Goal: Task Accomplishment & Management: Use online tool/utility

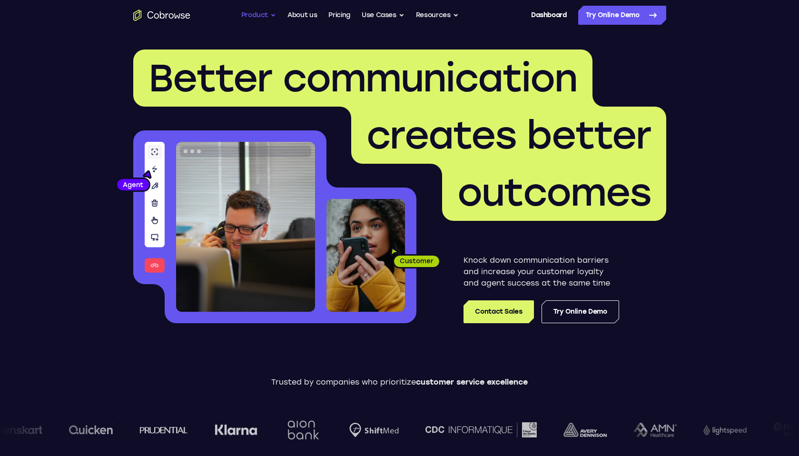
click at [257, 12] on button "Product" at bounding box center [258, 15] width 35 height 19
click at [597, 6] on link "Try Online Demo" at bounding box center [622, 15] width 88 height 19
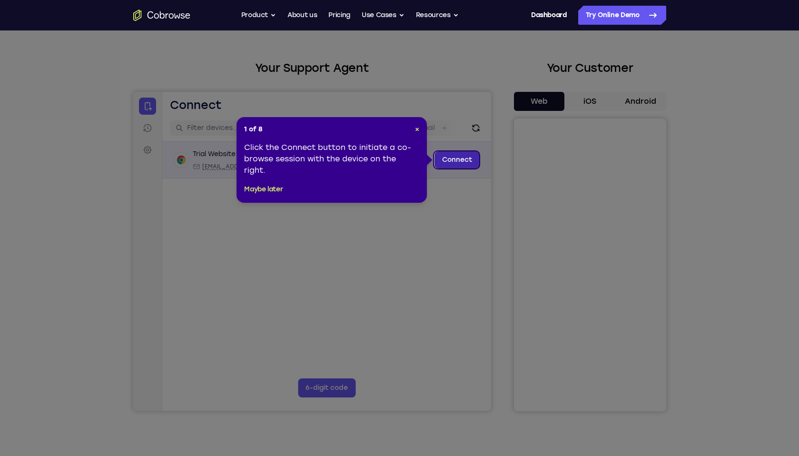
click at [468, 160] on link "Connect" at bounding box center [456, 159] width 45 height 17
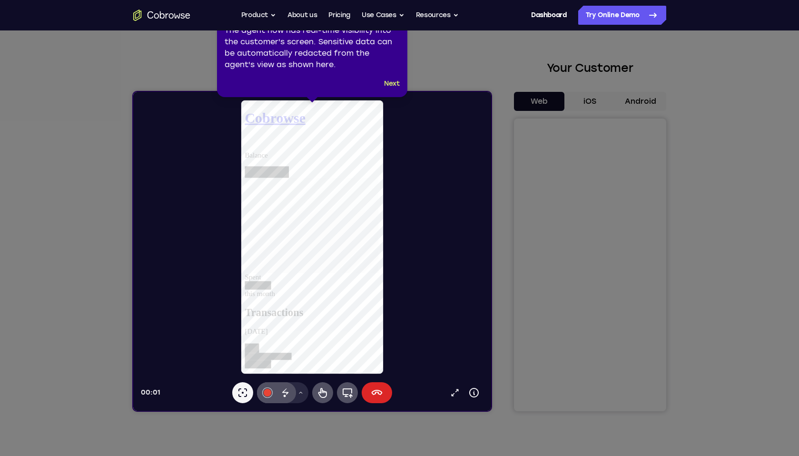
click at [374, 395] on icon at bounding box center [375, 392] width 11 height 11
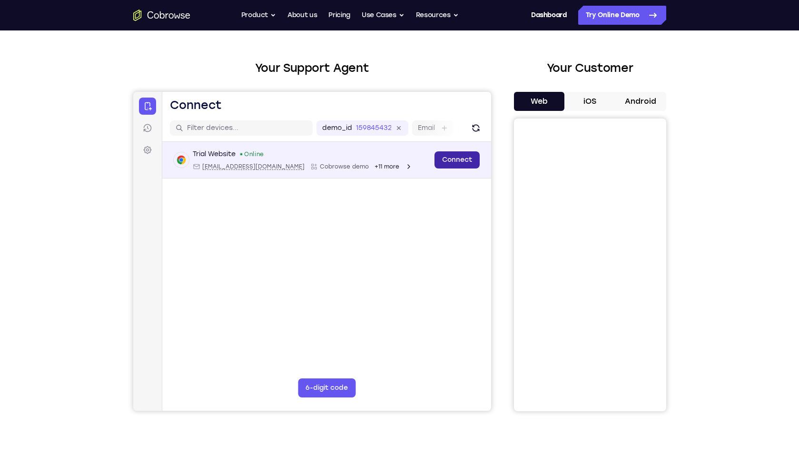
click at [458, 166] on link "Connect" at bounding box center [456, 159] width 45 height 17
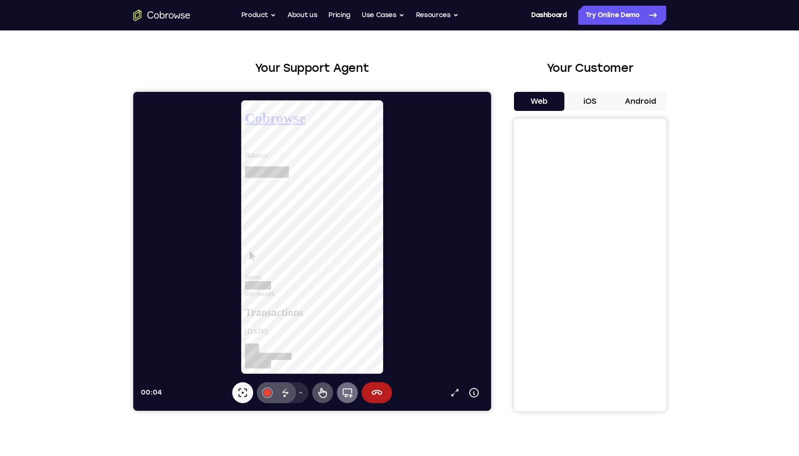
click at [342, 390] on icon at bounding box center [347, 393] width 10 height 10
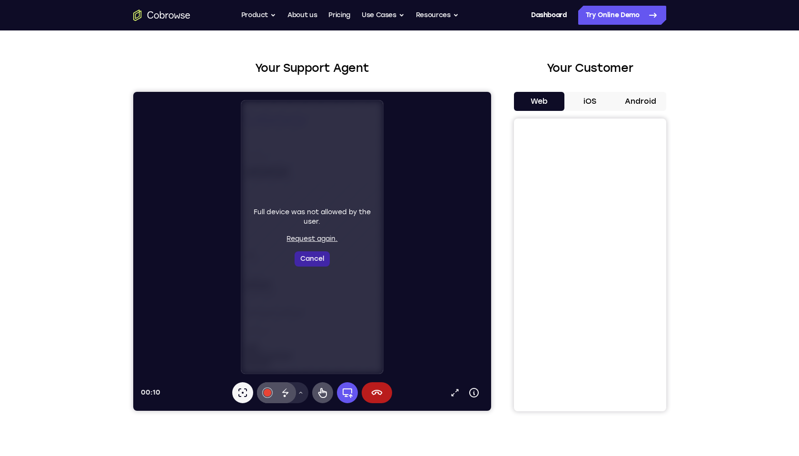
click at [306, 255] on button "Cancel" at bounding box center [311, 258] width 35 height 15
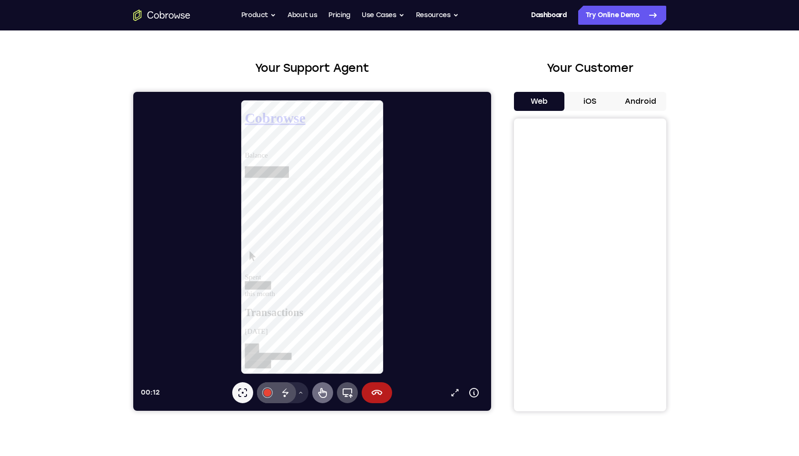
click at [327, 390] on icon at bounding box center [321, 392] width 11 height 11
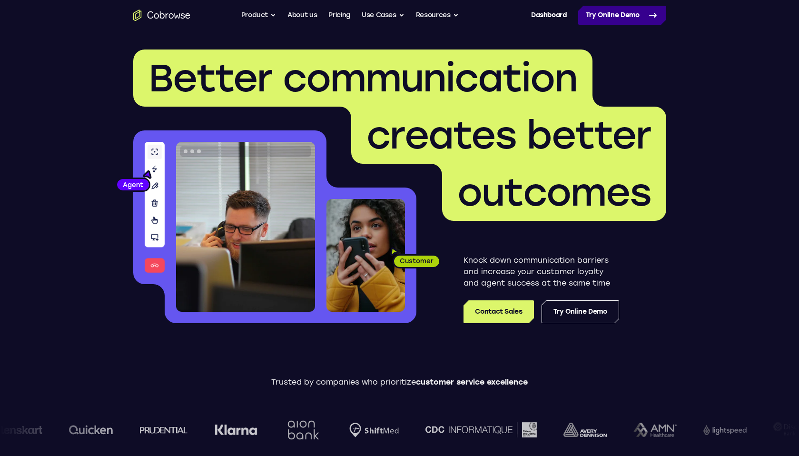
click at [647, 13] on icon at bounding box center [652, 15] width 11 height 11
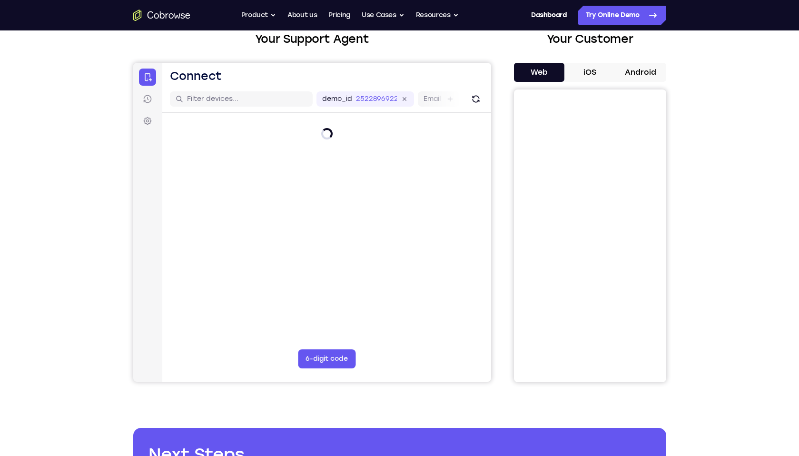
scroll to position [60, 0]
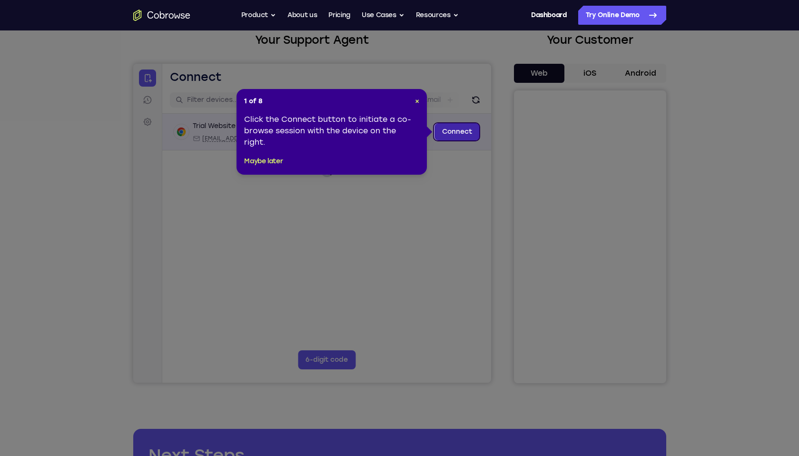
click at [451, 138] on link "Connect" at bounding box center [456, 131] width 45 height 17
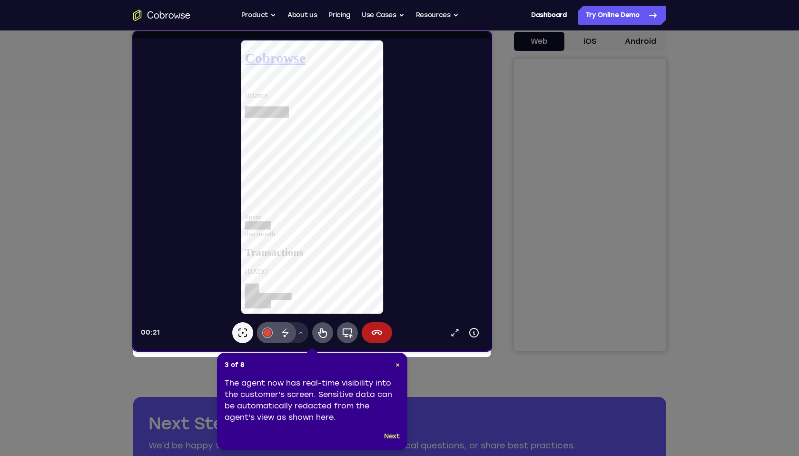
scroll to position [85, 0]
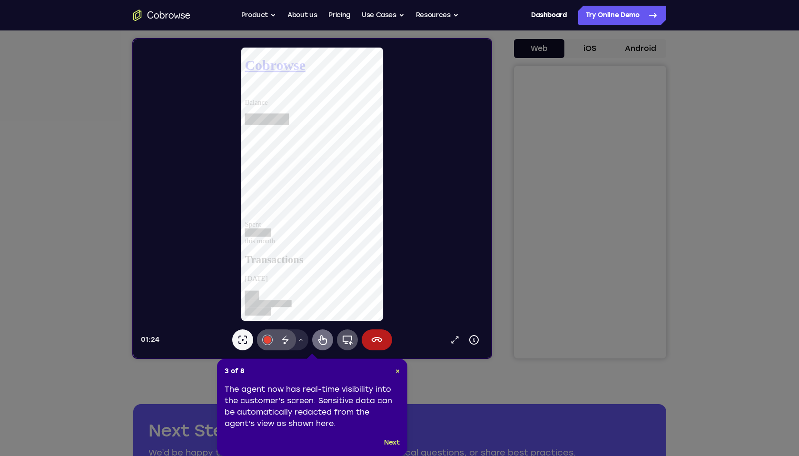
click at [325, 341] on icon at bounding box center [321, 339] width 11 height 11
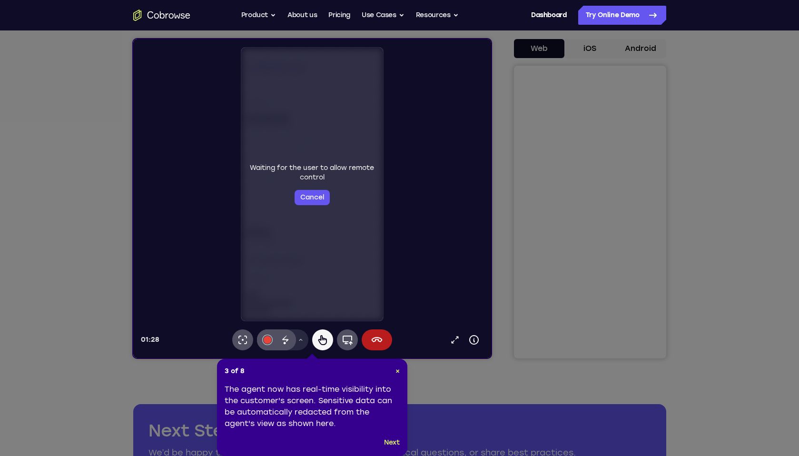
click at [632, 236] on icon at bounding box center [399, 228] width 799 height 456
click at [397, 374] on span "×" at bounding box center [397, 371] width 4 height 8
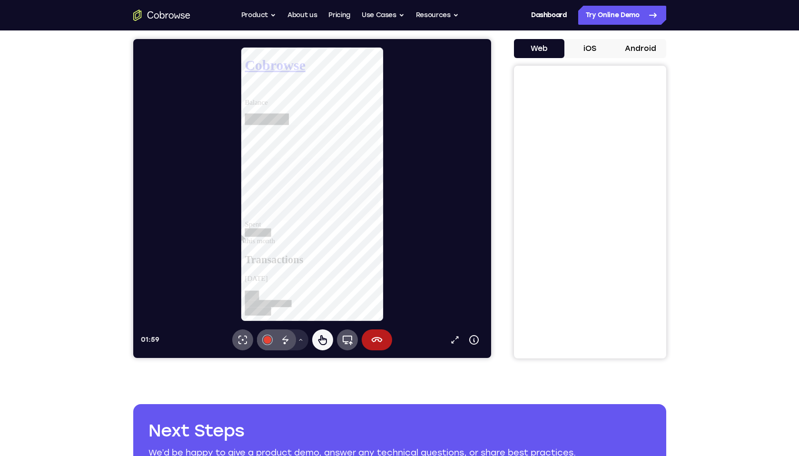
scroll to position [307, 0]
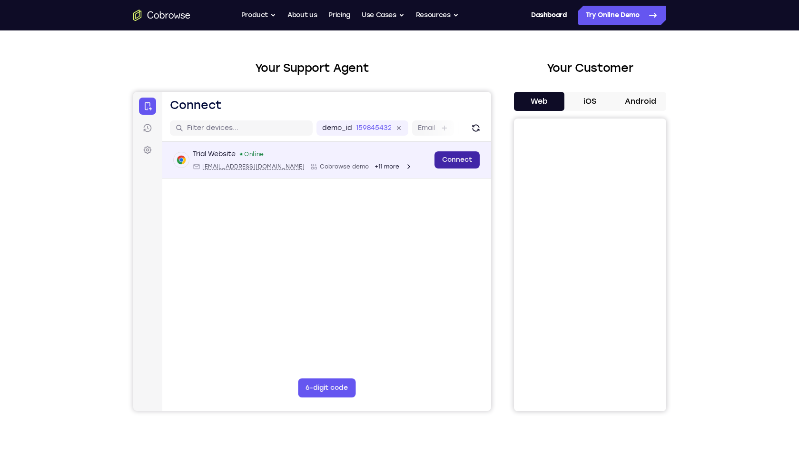
click at [442, 157] on link "Connect" at bounding box center [456, 159] width 45 height 17
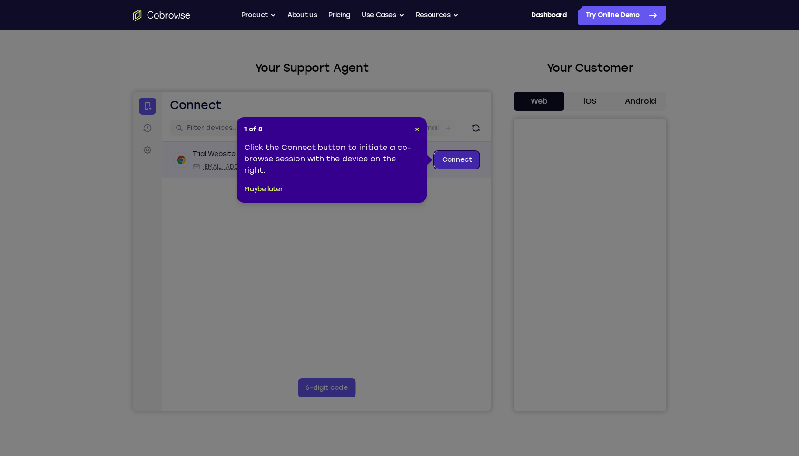
click at [444, 164] on link "Connect" at bounding box center [456, 159] width 45 height 17
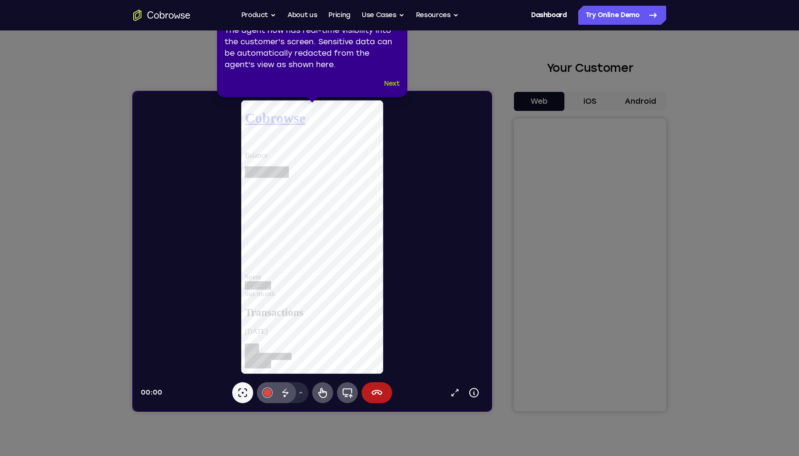
click at [388, 87] on button "Next" at bounding box center [392, 83] width 16 height 11
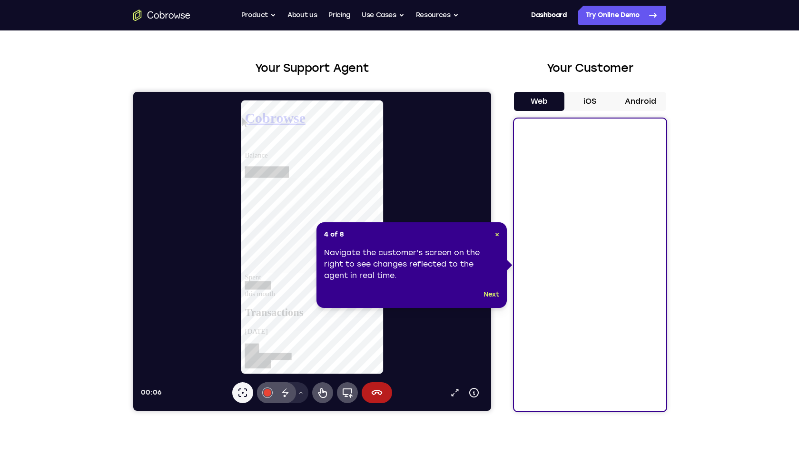
click at [642, 102] on button "Android" at bounding box center [640, 101] width 51 height 19
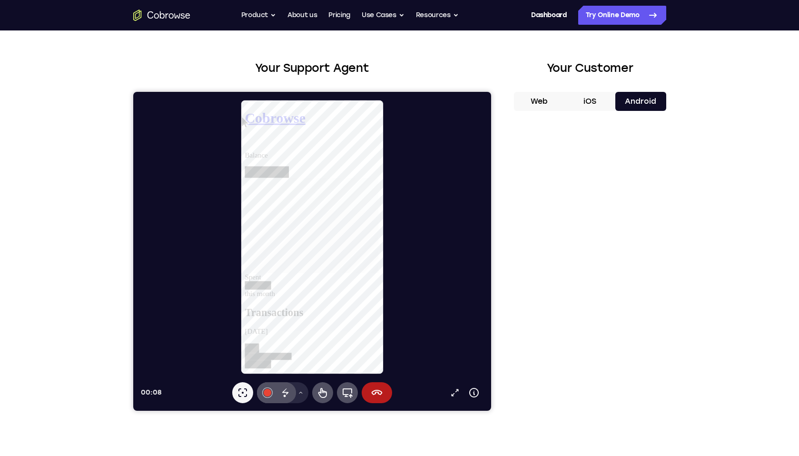
click at [607, 104] on button "iOS" at bounding box center [589, 101] width 51 height 19
click at [558, 104] on button "Web" at bounding box center [539, 101] width 51 height 19
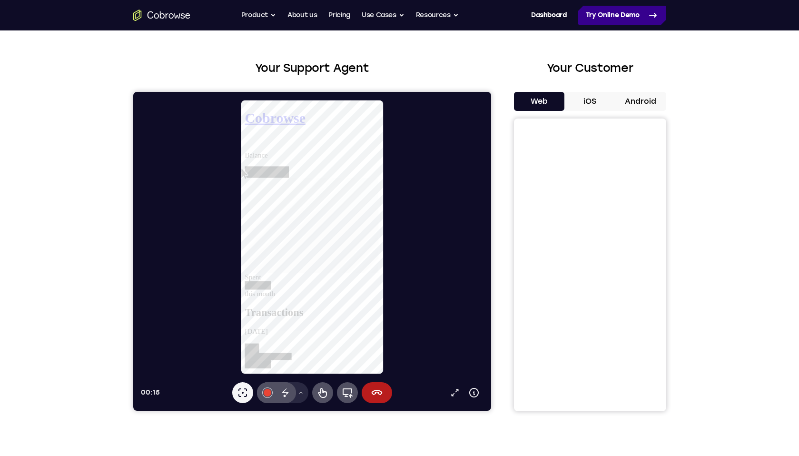
click at [599, 19] on link "Try Online Demo" at bounding box center [622, 15] width 88 height 19
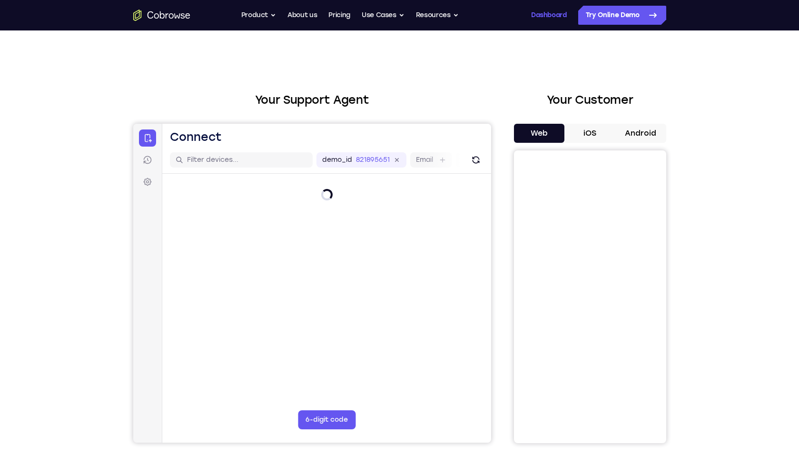
click at [548, 22] on link "Dashboard" at bounding box center [549, 15] width 36 height 19
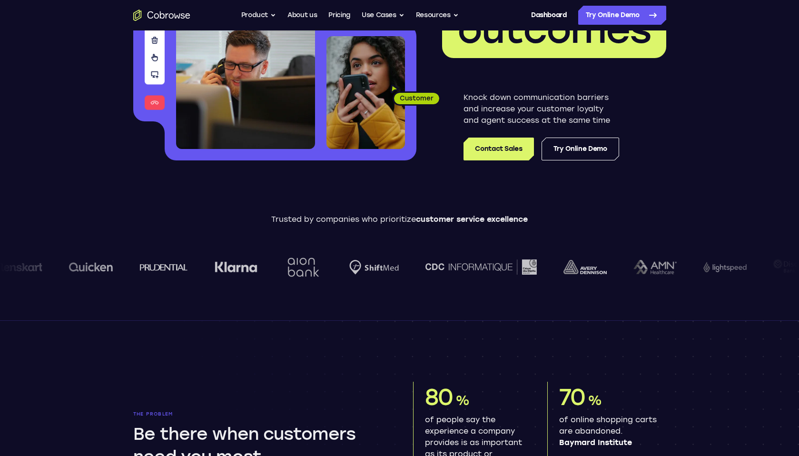
drag, startPoint x: 292, startPoint y: 266, endPoint x: 337, endPoint y: 265, distance: 45.2
click at [337, 265] on div at bounding box center [408, 266] width 816 height 53
